Goal: Communication & Community: Answer question/provide support

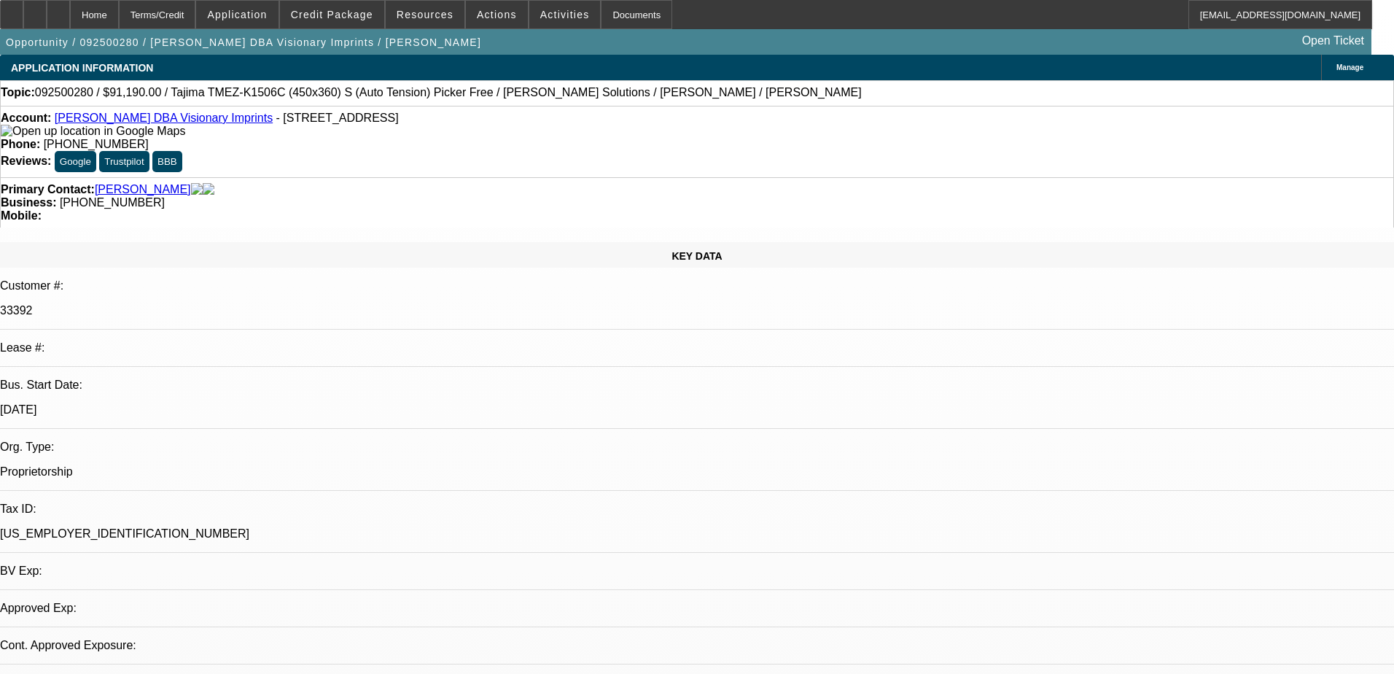
select select "0"
select select "0.1"
select select "4"
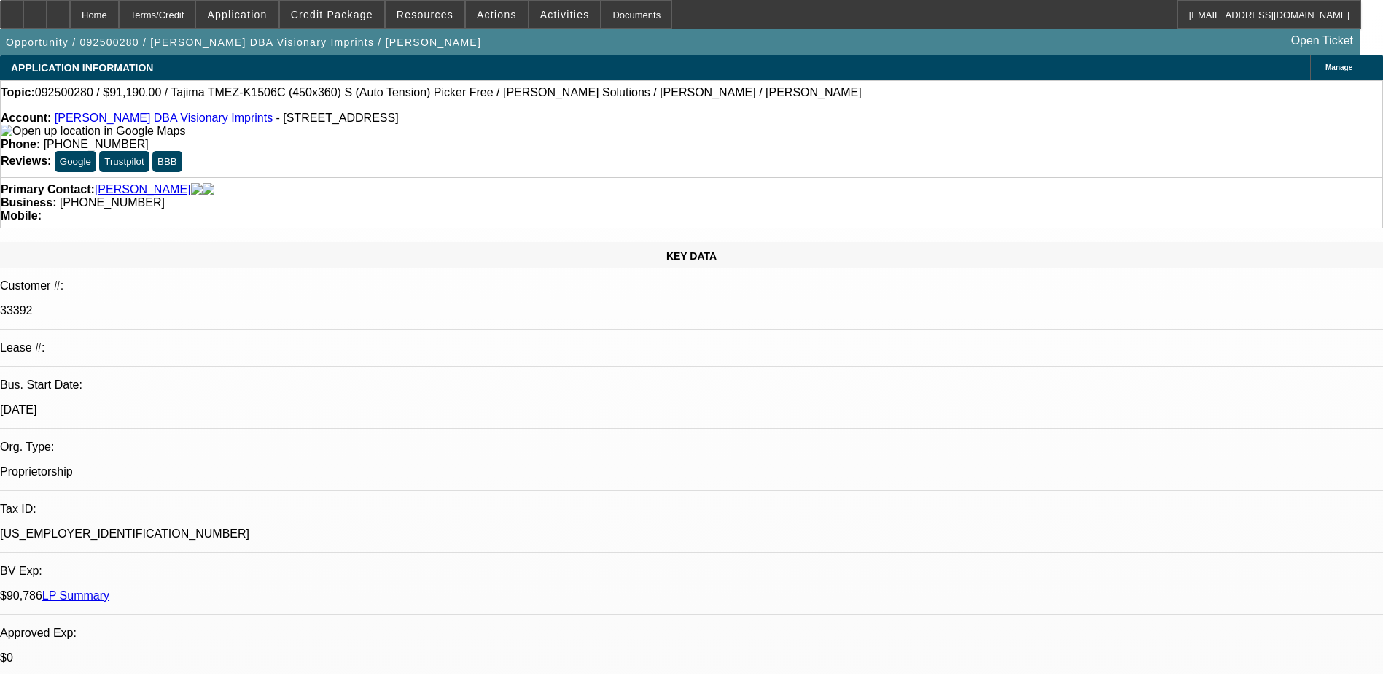
drag, startPoint x: 1249, startPoint y: 211, endPoint x: 1098, endPoint y: 257, distance: 157.7
radio input "true"
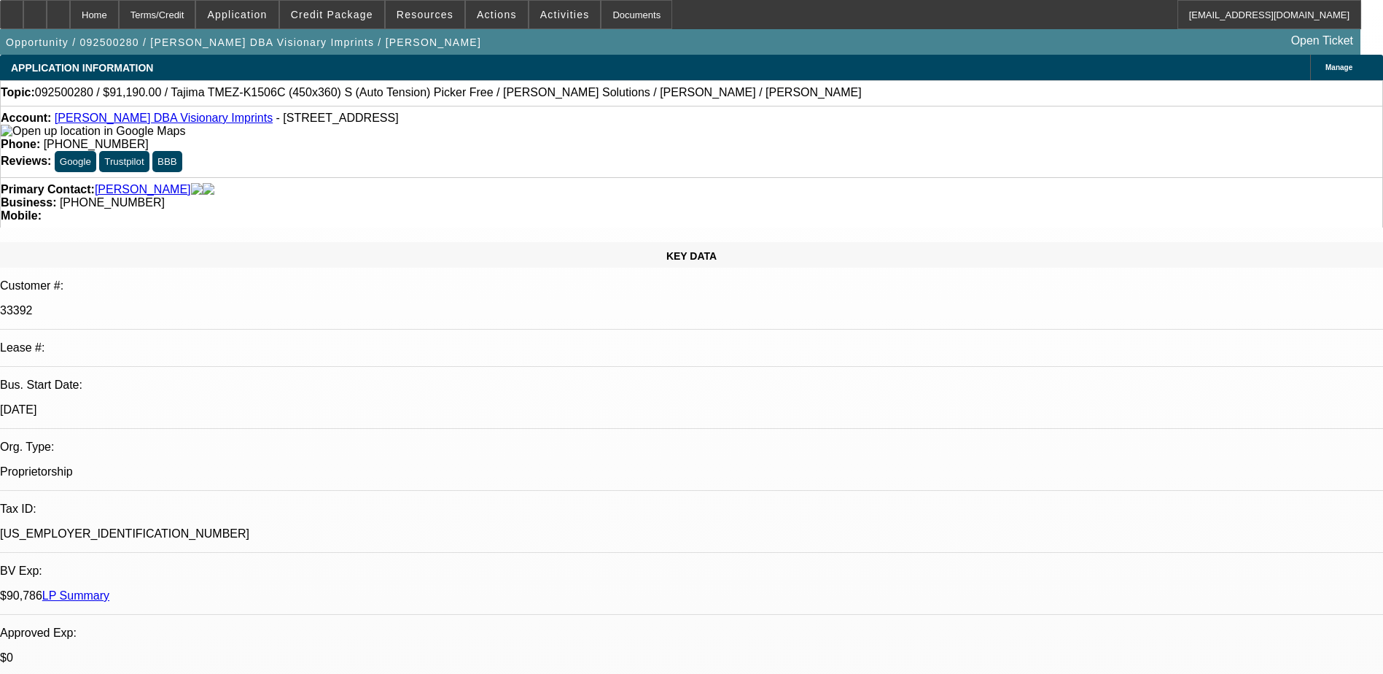
drag, startPoint x: 1276, startPoint y: 251, endPoint x: 1327, endPoint y: 281, distance: 58.1
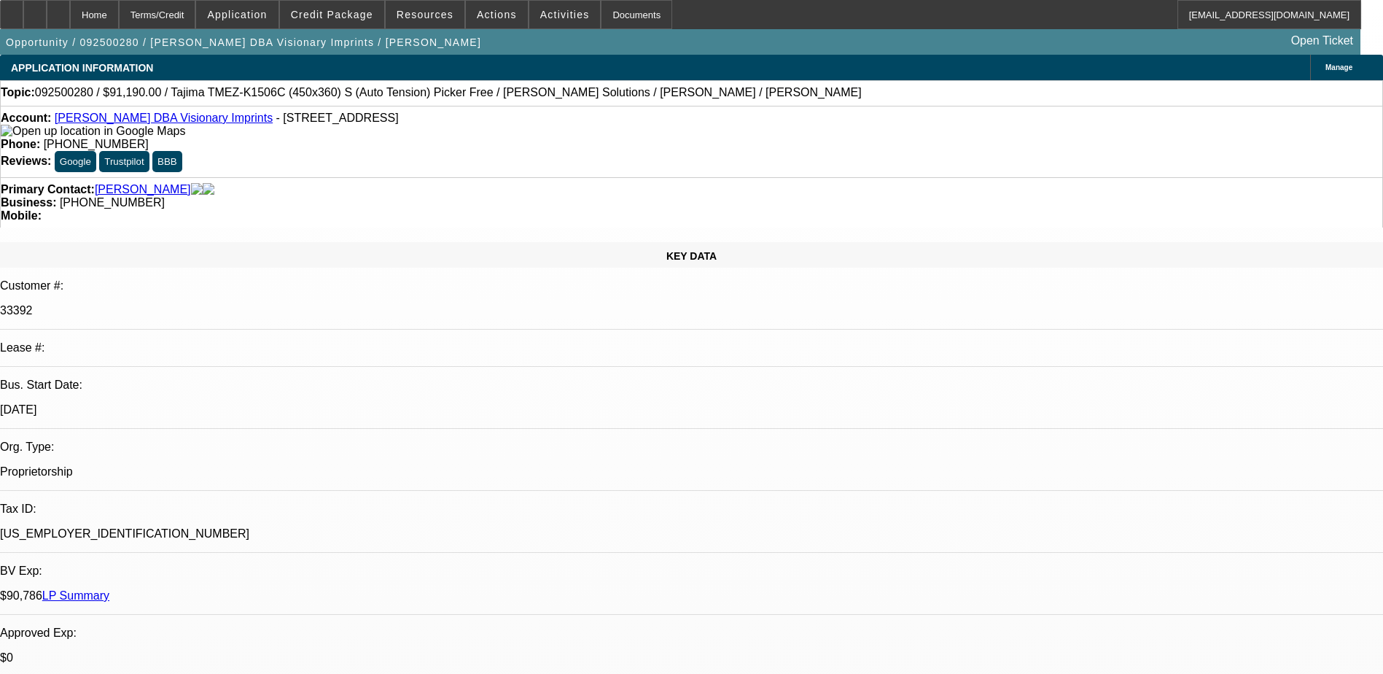
type textarea "NEW DEAL CUSTOMER HAS PAID ONLY 7 PAYMENTS ON TIME SO FAR OUT OF 60, DO NOT HAV…"
radio input "true"
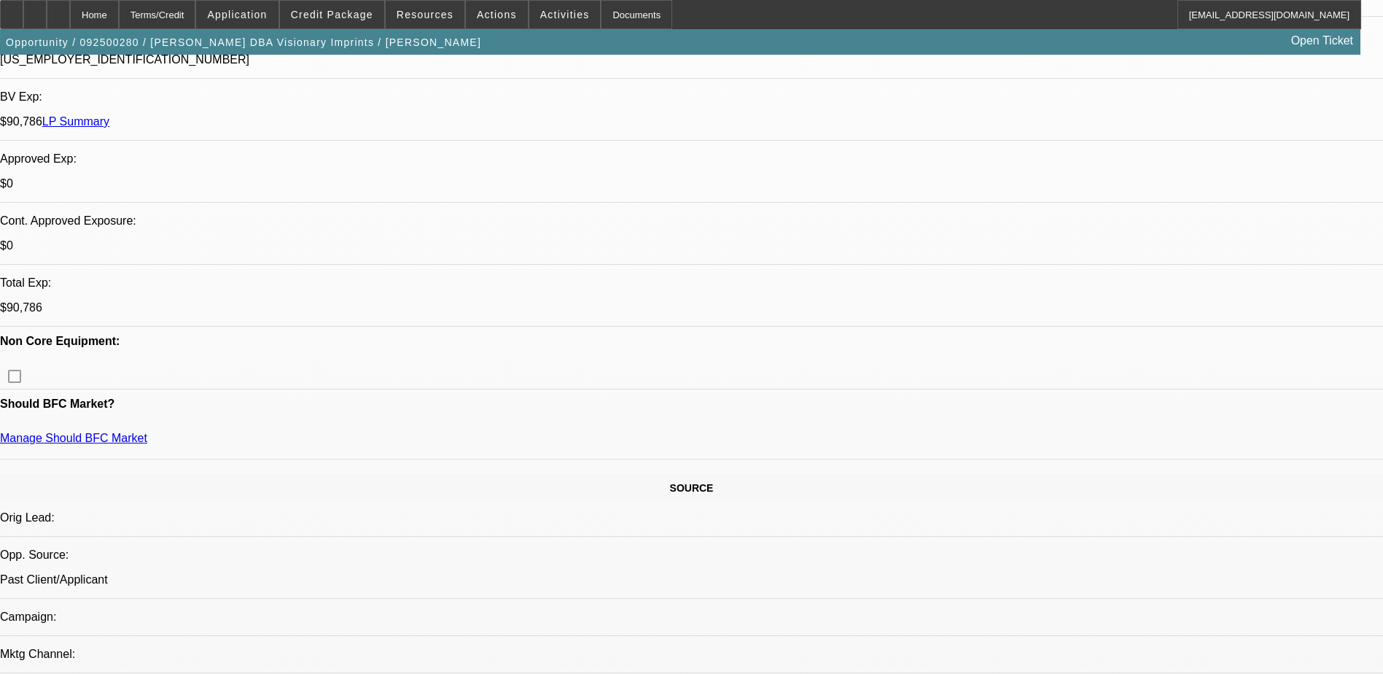
scroll to position [282, 0]
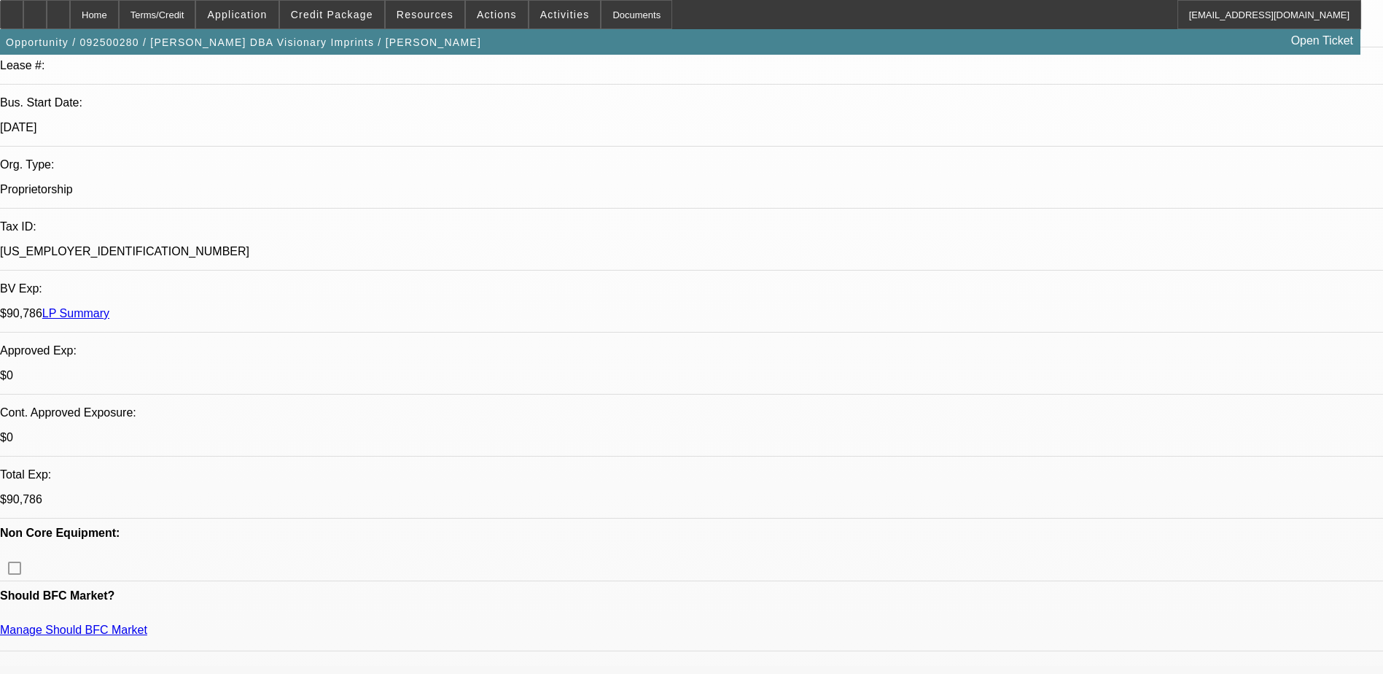
radio input "true"
type textarea "NEW DEAL-7 PAYMENTS ARE MADE ON TIME OUT OF 60, NOT MUCH PAYMENT HISTORY TO COM…"
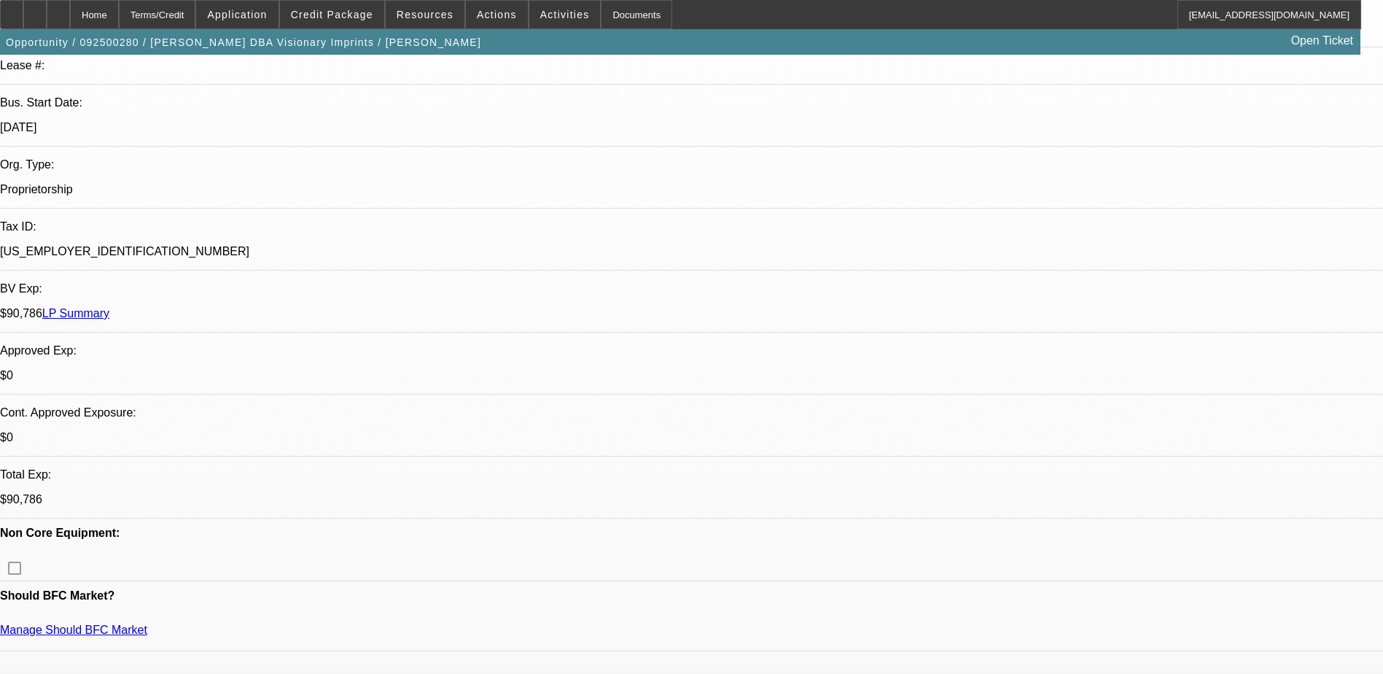
radio input "true"
